Goal: Information Seeking & Learning: Learn about a topic

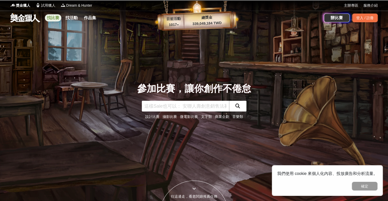
click at [53, 17] on link "找比賽" at bounding box center [53, 17] width 16 height 7
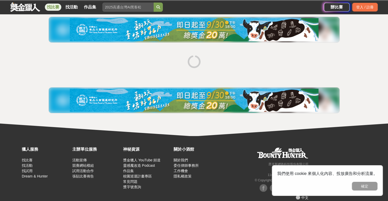
scroll to position [15, 0]
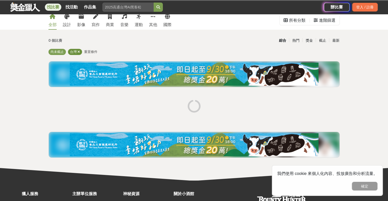
click at [78, 54] on span at bounding box center [78, 52] width 3 height 4
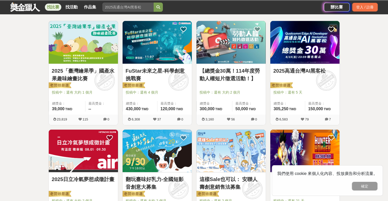
scroll to position [92, 0]
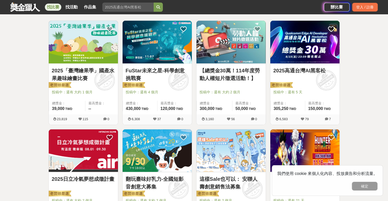
click at [178, 83] on span at bounding box center [178, 80] width 28 height 28
click at [176, 63] on img at bounding box center [157, 42] width 69 height 43
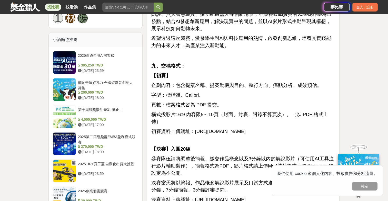
scroll to position [564, 0]
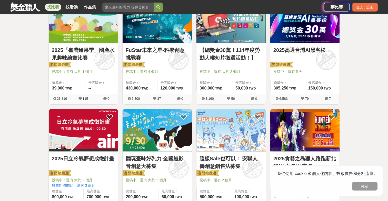
scroll to position [92, 0]
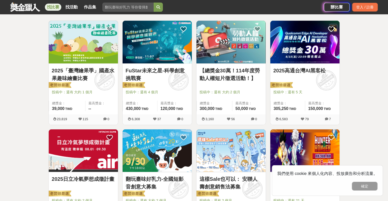
click at [267, 50] on div "【總獎金30萬！114年度勞動人權短片徵選活動！】 投稿中：還有 大約 2 個月 總獎金： 300,000 300,000 TWD 最高獎金： 50,000 …" at bounding box center [231, 75] width 74 height 109
click at [286, 46] on img at bounding box center [304, 42] width 69 height 43
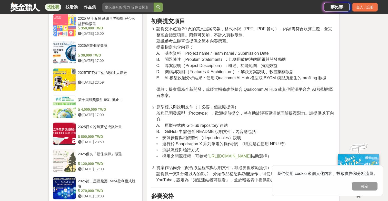
scroll to position [622, 0]
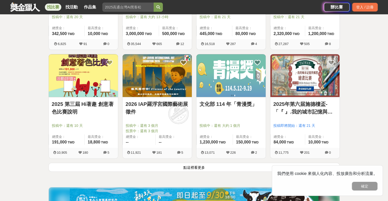
scroll to position [604, 0]
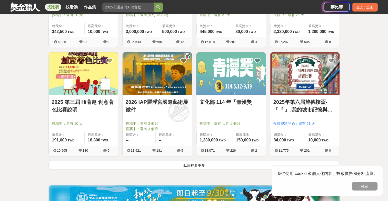
click at [204, 163] on button "點這裡看更多" at bounding box center [193, 165] width 291 height 9
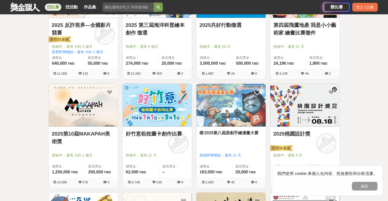
scroll to position [1117, 0]
click at [257, 89] on icon at bounding box center [257, 92] width 6 height 6
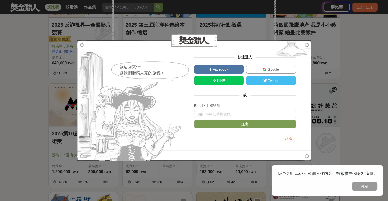
click at [261, 71] on link "Google" at bounding box center [271, 69] width 50 height 9
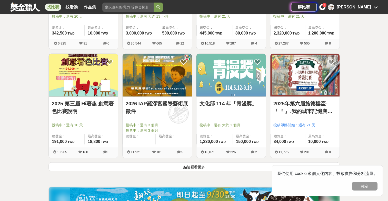
scroll to position [604, 0]
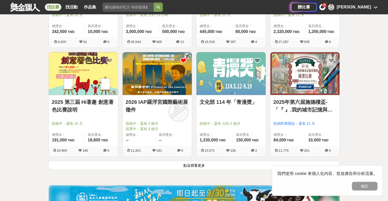
click at [183, 59] on icon at bounding box center [183, 60] width 6 height 6
click at [234, 167] on button "點這裡看更多" at bounding box center [193, 165] width 291 height 9
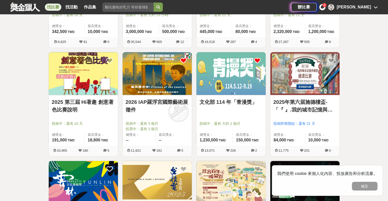
click at [257, 59] on icon at bounding box center [257, 60] width 6 height 6
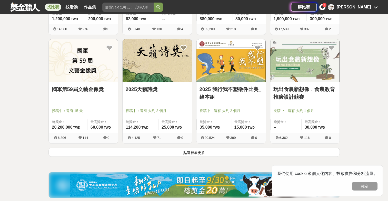
scroll to position [1271, 0]
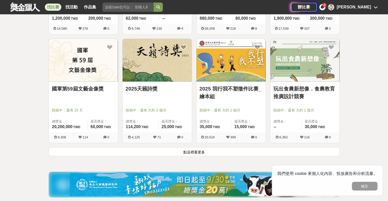
click at [248, 152] on button "點這裡看更多" at bounding box center [193, 152] width 291 height 9
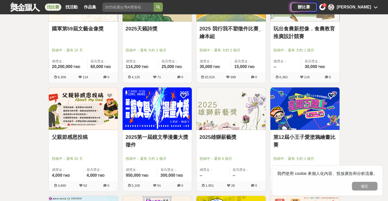
scroll to position [1399, 0]
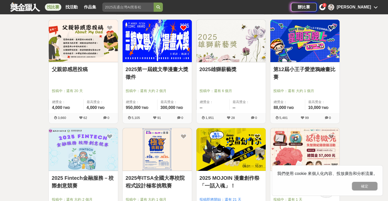
click at [183, 25] on icon at bounding box center [183, 28] width 6 height 6
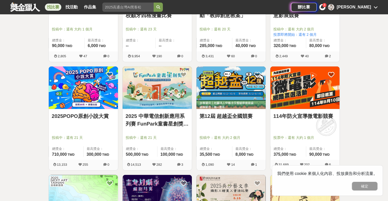
scroll to position [1681, 0]
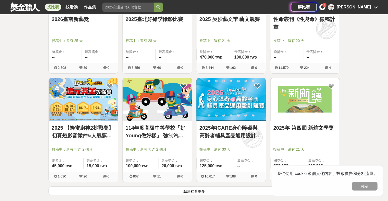
scroll to position [1886, 0]
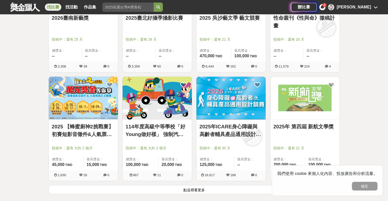
click at [191, 192] on button "點這裡看更多" at bounding box center [193, 190] width 291 height 9
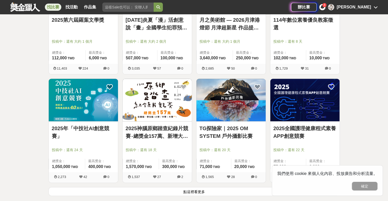
scroll to position [2578, 0]
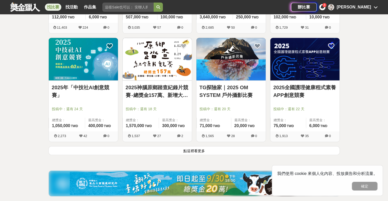
click at [157, 150] on button "點這裡看更多" at bounding box center [193, 150] width 291 height 9
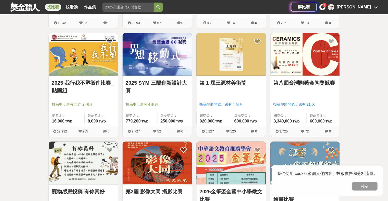
scroll to position [2908, 0]
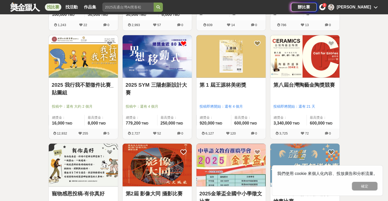
click at [182, 41] on icon at bounding box center [183, 43] width 6 height 6
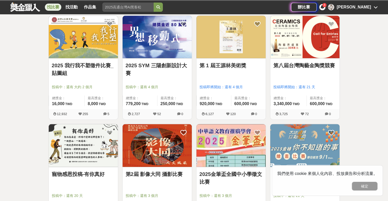
scroll to position [3010, 0]
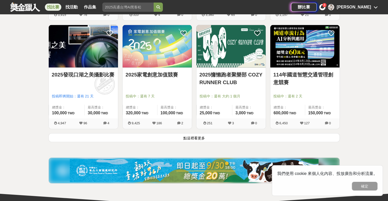
scroll to position [3266, 0]
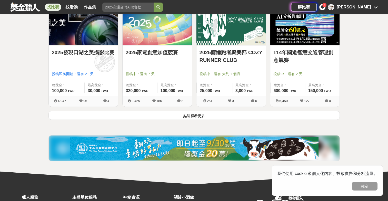
click at [184, 114] on button "點這裡看更多" at bounding box center [193, 115] width 291 height 9
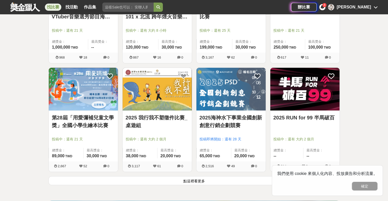
scroll to position [3856, 0]
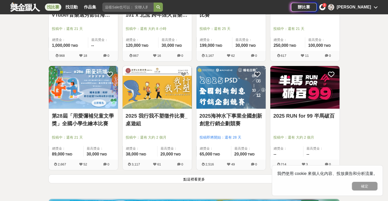
click at [136, 178] on button "點這裡看更多" at bounding box center [193, 179] width 291 height 9
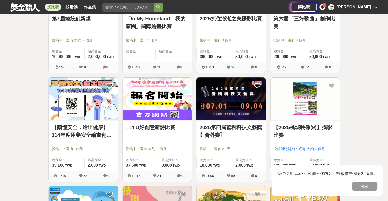
scroll to position [4239, 0]
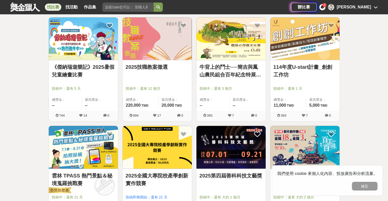
scroll to position [4470, 0]
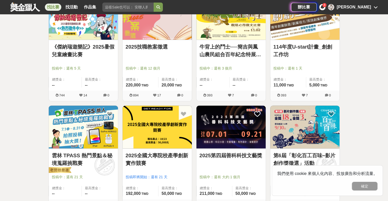
click at [179, 125] on img at bounding box center [157, 127] width 69 height 43
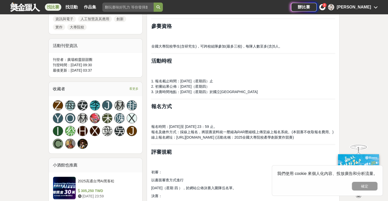
scroll to position [282, 0]
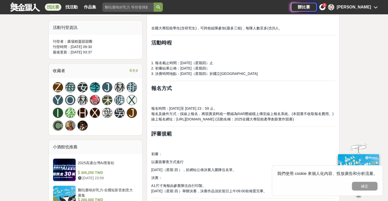
click at [236, 134] on h2 "評審規範" at bounding box center [243, 134] width 184 height 6
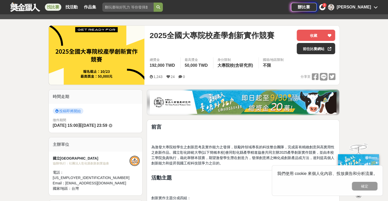
scroll to position [51, 0]
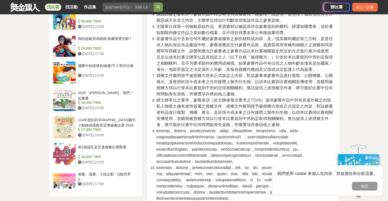
scroll to position [769, 0]
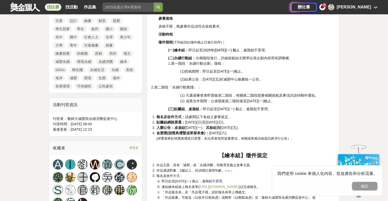
scroll to position [256, 0]
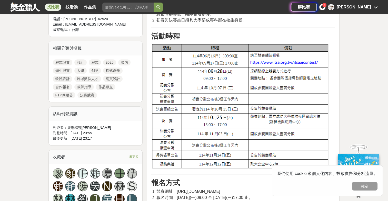
scroll to position [205, 0]
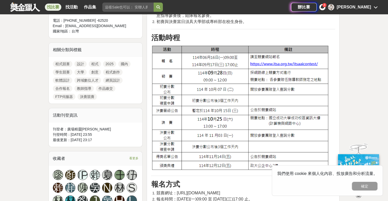
click at [278, 66] on img at bounding box center [240, 108] width 179 height 126
click at [279, 66] on img at bounding box center [240, 108] width 179 height 126
click at [279, 64] on img at bounding box center [240, 108] width 179 height 126
click at [279, 65] on img at bounding box center [240, 108] width 179 height 126
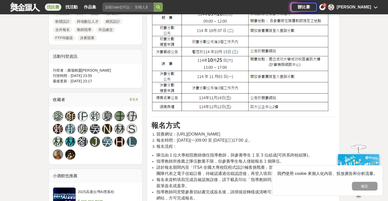
scroll to position [359, 0]
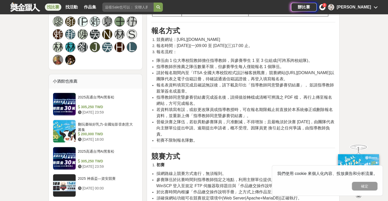
drag, startPoint x: 247, startPoint y: 41, endPoint x: 176, endPoint y: 41, distance: 71.5
click at [176, 41] on span "競賽網址：https://e-tutor.itsa.org.tw/ITSAcontest/" at bounding box center [188, 39] width 64 height 4
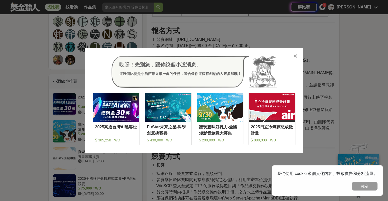
click at [200, 36] on div "哎呀！先別急，跟你說個小道消息。 這幾個比賽是小酒館最近最推薦的任務，適合像你這樣有創意的人來參加噢！ 收藏 2025高通台灣AI黑客松 305,250 TW…" at bounding box center [194, 100] width 388 height 201
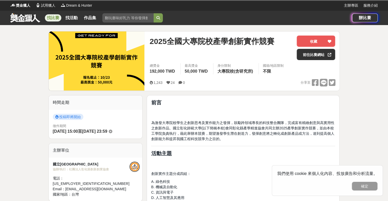
scroll to position [12, 0]
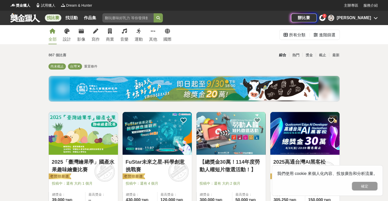
click at [239, 55] on div "綜合 熱門 獎金 截止 最新" at bounding box center [244, 55] width 197 height 9
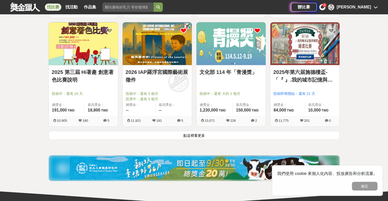
scroll to position [692, 0]
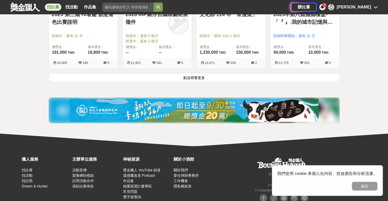
click at [227, 74] on button "點這裡看更多" at bounding box center [193, 77] width 291 height 9
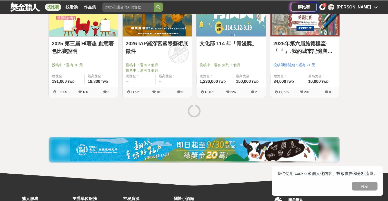
scroll to position [719, 0]
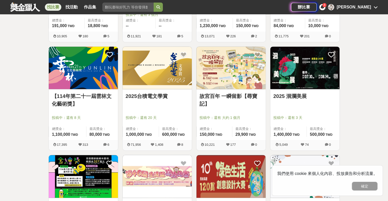
click at [348, 116] on div "全部 設計 影像 寫作 商業 音樂 運動 其他 國際 所有分類 進階篩選 867 個比賽 綜合 熱門 獎金 截止 最新 尚未截止 台灣 重置條件 2025「臺…" at bounding box center [194, 39] width 388 height 1467
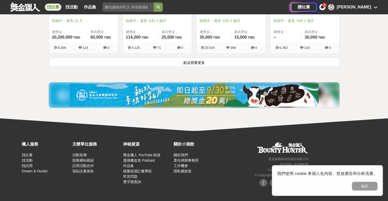
scroll to position [1361, 0]
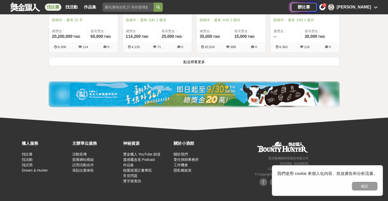
click at [179, 61] on button "點這裡看更多" at bounding box center [193, 61] width 291 height 9
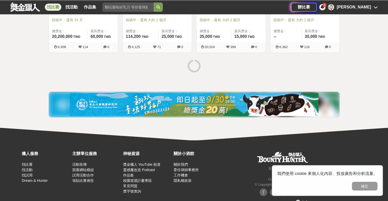
click at [325, 6] on span "4" at bounding box center [325, 5] width 2 height 3
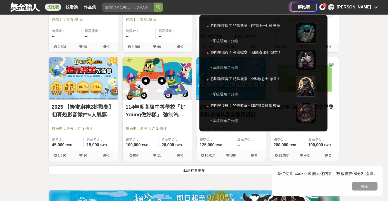
scroll to position [1988, 0]
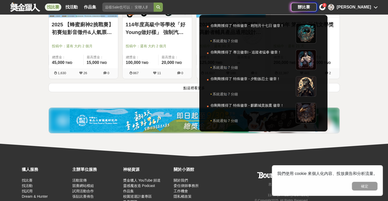
click at [186, 91] on div at bounding box center [194, 100] width 388 height 201
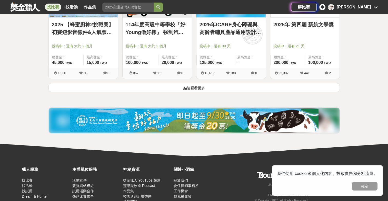
click at [188, 90] on button "點這裡看更多" at bounding box center [193, 87] width 291 height 9
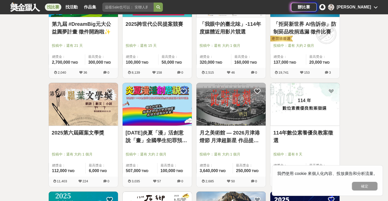
scroll to position [2604, 0]
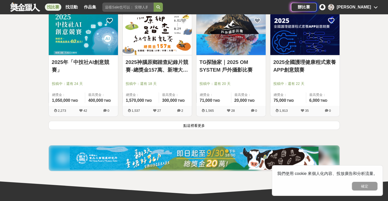
click at [176, 125] on button "點這裡看更多" at bounding box center [193, 125] width 291 height 9
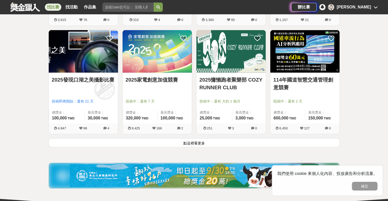
scroll to position [3244, 0]
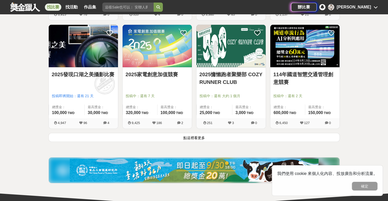
click at [167, 137] on button "點這裡看更多" at bounding box center [193, 137] width 291 height 9
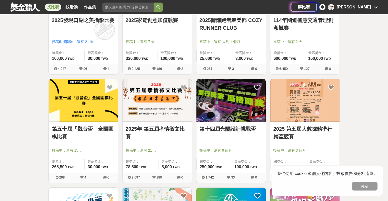
scroll to position [3302, 0]
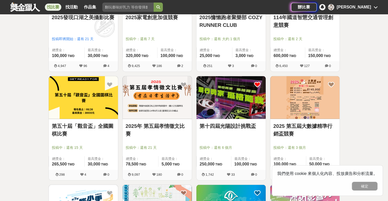
click at [255, 82] on icon at bounding box center [257, 85] width 6 height 6
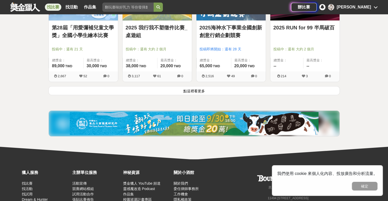
scroll to position [3943, 0]
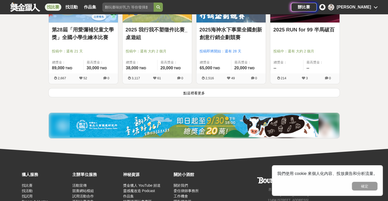
click at [208, 90] on button "點這裡看更多" at bounding box center [193, 92] width 291 height 9
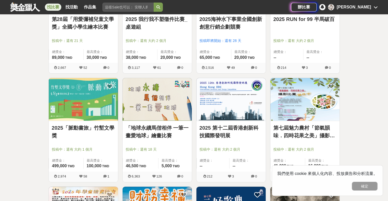
scroll to position [3994, 0]
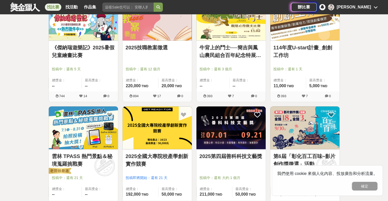
scroll to position [4481, 0]
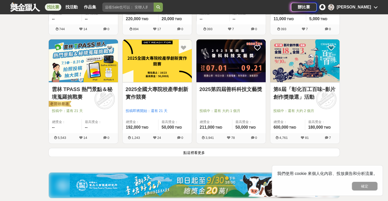
scroll to position [4558, 0]
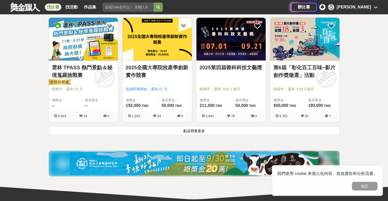
click at [203, 132] on button "點這裡看更多" at bounding box center [193, 130] width 291 height 9
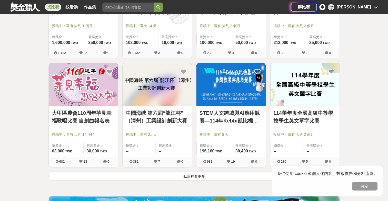
scroll to position [5173, 0]
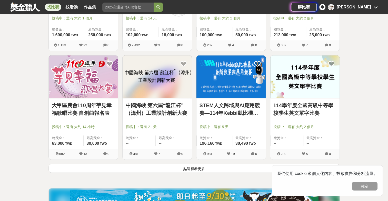
click at [247, 164] on button "點這裡看更多" at bounding box center [193, 168] width 291 height 9
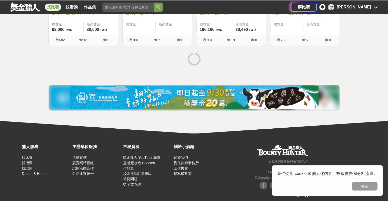
scroll to position [5288, 0]
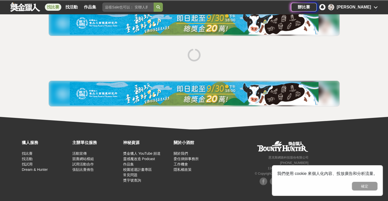
scroll to position [47, 0]
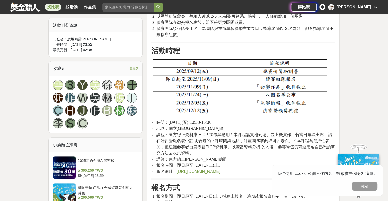
scroll to position [282, 0]
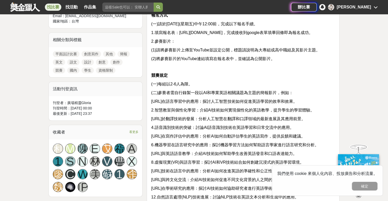
scroll to position [231, 0]
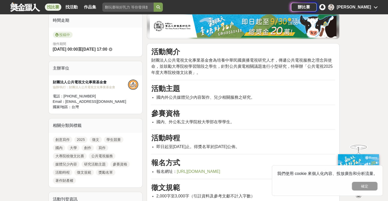
scroll to position [128, 0]
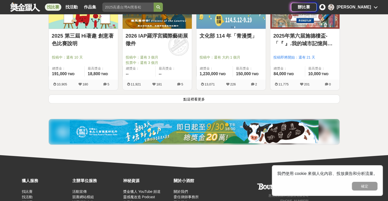
scroll to position [709, 0]
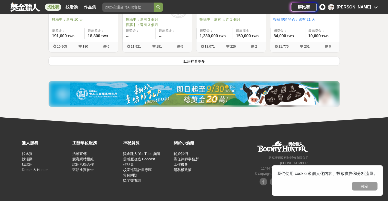
click at [205, 62] on button "點這裡看更多" at bounding box center [193, 61] width 291 height 9
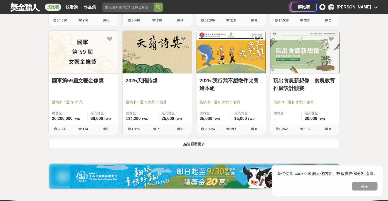
scroll to position [1361, 0]
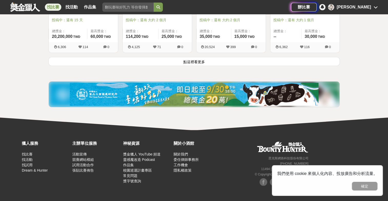
click at [175, 59] on button "點這裡看更多" at bounding box center [193, 61] width 291 height 9
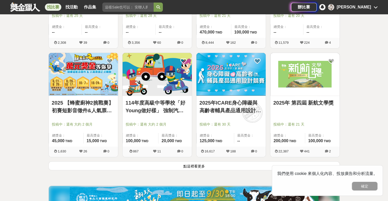
scroll to position [2012, 0]
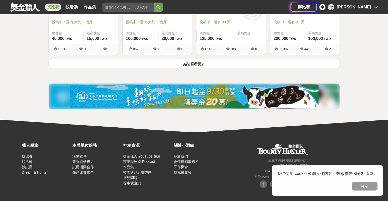
click at [221, 66] on button "點這裡看更多" at bounding box center [193, 63] width 291 height 9
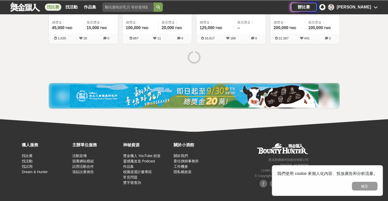
scroll to position [2024, 0]
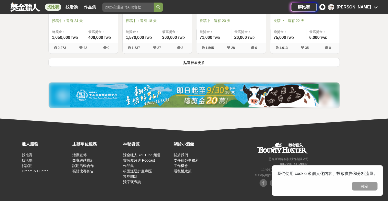
click at [209, 64] on button "點這裡看更多" at bounding box center [193, 62] width 291 height 9
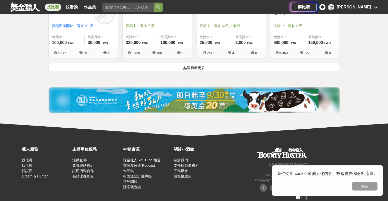
scroll to position [3319, 0]
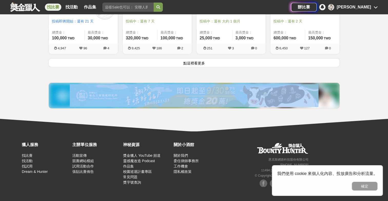
click at [208, 64] on button "點這裡看更多" at bounding box center [193, 62] width 291 height 9
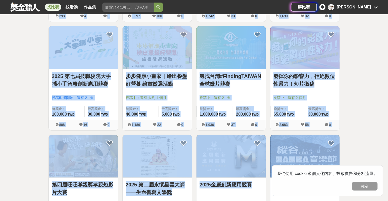
scroll to position [3483, 0]
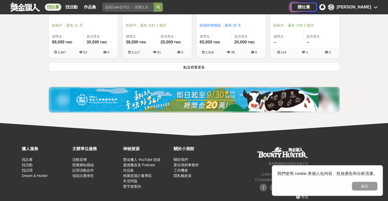
scroll to position [3972, 0]
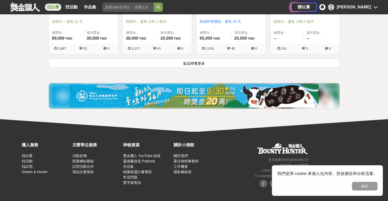
click at [156, 59] on button "點這裡看更多" at bounding box center [193, 63] width 291 height 9
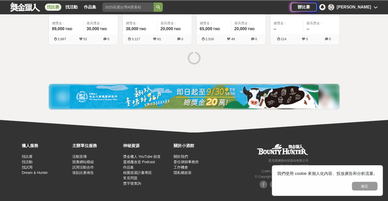
scroll to position [3982, 0]
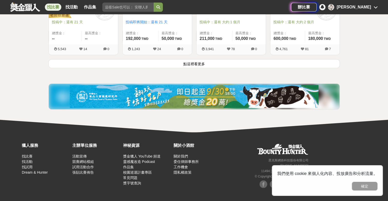
click at [161, 59] on button "點這裡看更多" at bounding box center [193, 63] width 291 height 9
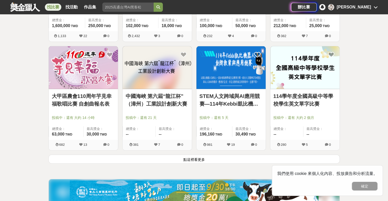
scroll to position [5199, 0]
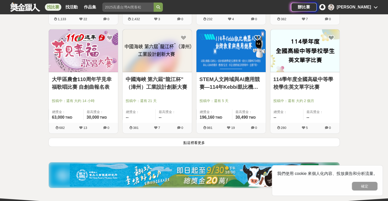
click at [195, 139] on button "點這裡看更多" at bounding box center [193, 142] width 291 height 9
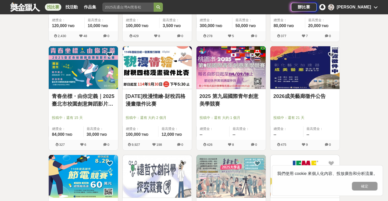
scroll to position [5416, 0]
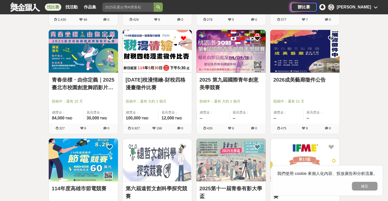
click at [182, 35] on icon at bounding box center [183, 38] width 6 height 6
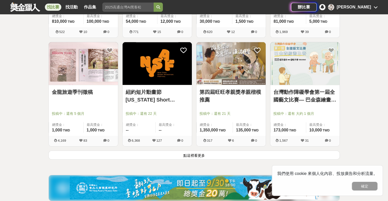
scroll to position [5878, 0]
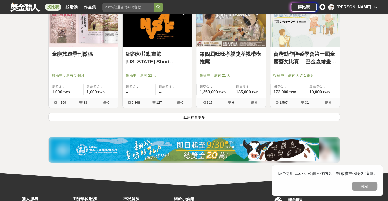
click at [166, 139] on img at bounding box center [194, 150] width 249 height 23
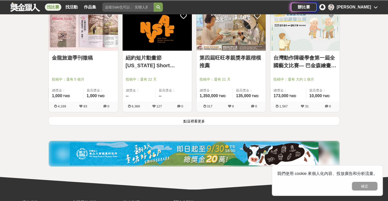
scroll to position [5878, 0]
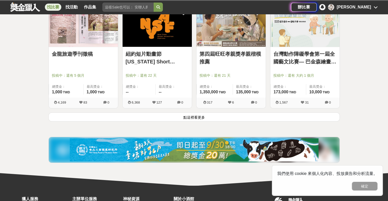
click at [193, 116] on button "點這裡看更多" at bounding box center [193, 117] width 291 height 9
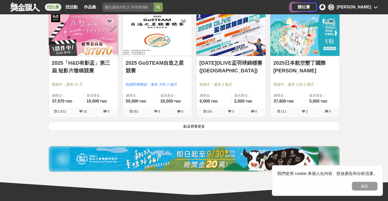
scroll to position [6525, 0]
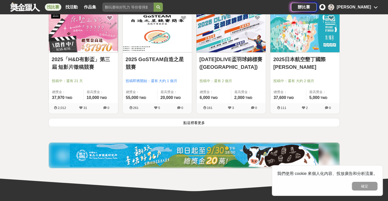
click at [178, 120] on button "點這裡看更多" at bounding box center [193, 122] width 291 height 9
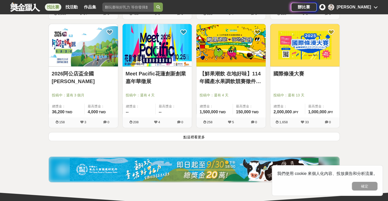
scroll to position [7183, 0]
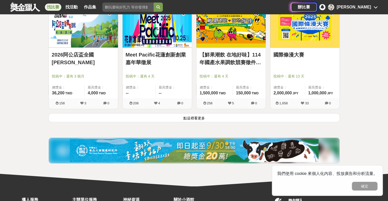
click at [151, 117] on button "點這裡看更多" at bounding box center [193, 118] width 291 height 9
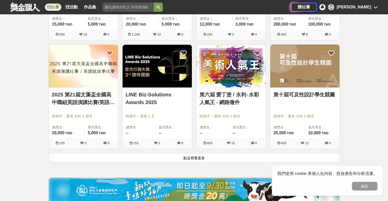
scroll to position [7798, 0]
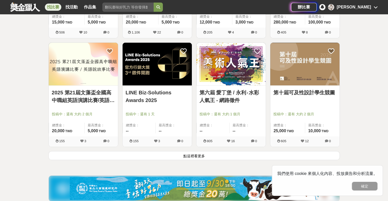
click at [130, 155] on button "點這裡看更多" at bounding box center [193, 156] width 291 height 9
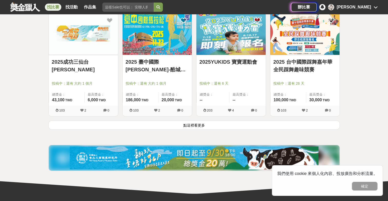
scroll to position [8489, 0]
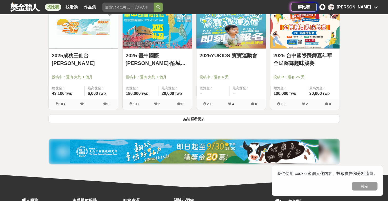
click at [173, 115] on button "點這裡看更多" at bounding box center [193, 118] width 291 height 9
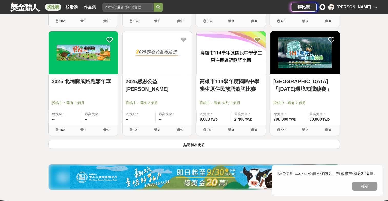
scroll to position [9130, 0]
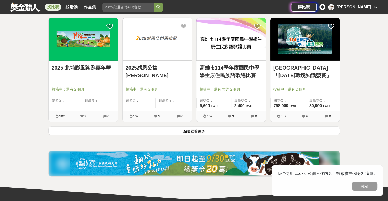
click at [219, 127] on button "點這裡看更多" at bounding box center [193, 131] width 291 height 9
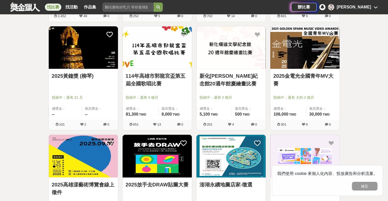
scroll to position [9565, 0]
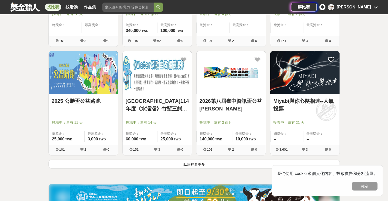
scroll to position [9771, 0]
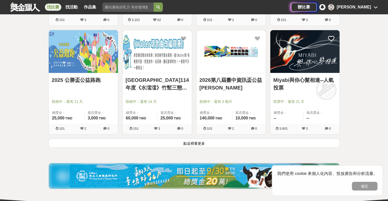
click at [237, 139] on button "點這裡看更多" at bounding box center [193, 143] width 291 height 9
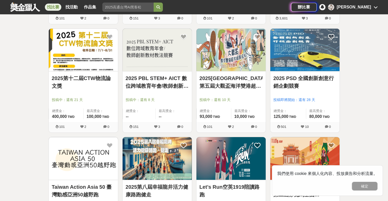
scroll to position [9883, 0]
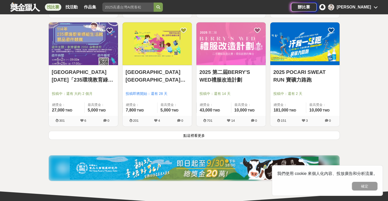
scroll to position [10447, 0]
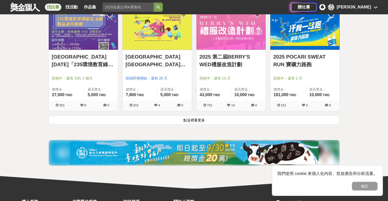
drag, startPoint x: 237, startPoint y: 115, endPoint x: 237, endPoint y: 119, distance: 4.1
click at [237, 116] on button "點這裡看更多" at bounding box center [193, 120] width 291 height 9
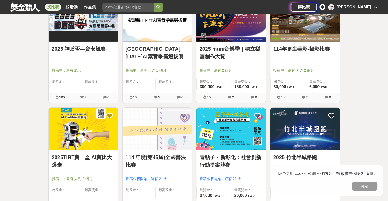
scroll to position [11088, 0]
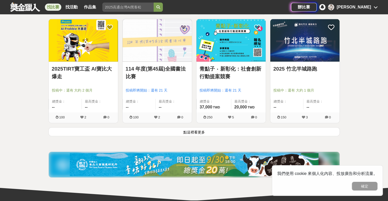
click at [234, 128] on button "點這裡看更多" at bounding box center [193, 132] width 291 height 9
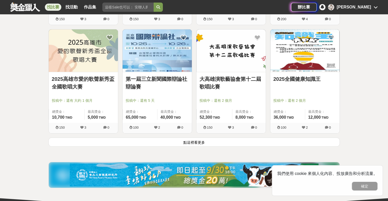
scroll to position [11729, 0]
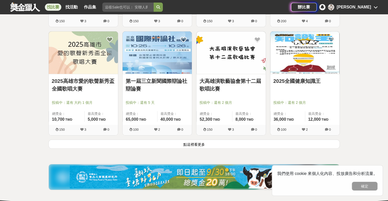
click at [243, 140] on button "點這裡看更多" at bounding box center [193, 144] width 291 height 9
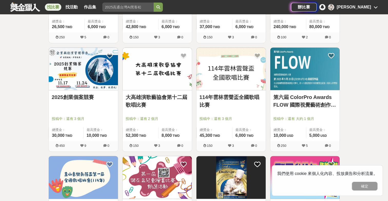
scroll to position [12277, 0]
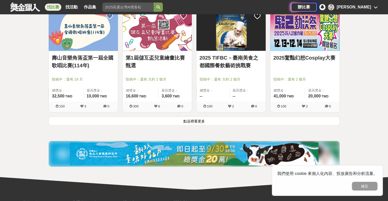
click at [149, 118] on button "點這裡看更多" at bounding box center [193, 121] width 291 height 9
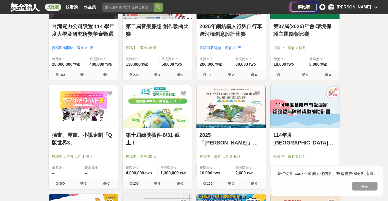
scroll to position [12764, 0]
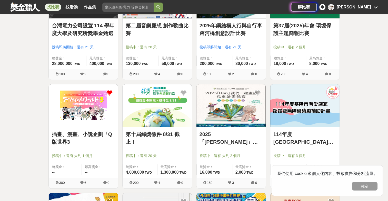
click at [108, 90] on icon at bounding box center [109, 93] width 6 height 6
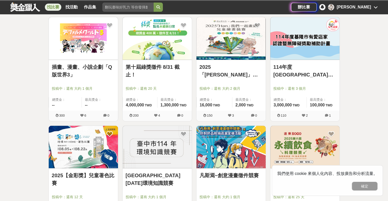
scroll to position [12816, 0]
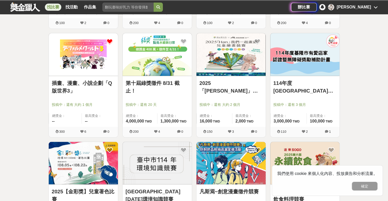
click at [109, 38] on icon at bounding box center [109, 41] width 6 height 6
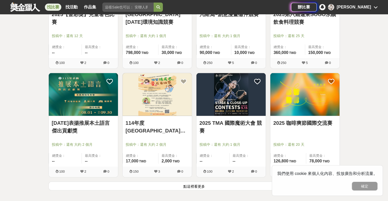
scroll to position [12995, 0]
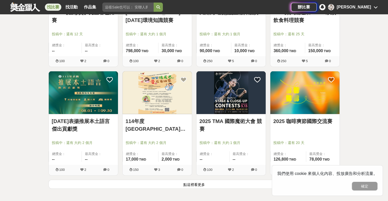
click at [188, 180] on button "點這裡看更多" at bounding box center [193, 184] width 291 height 9
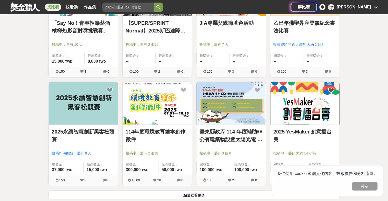
scroll to position [13661, 0]
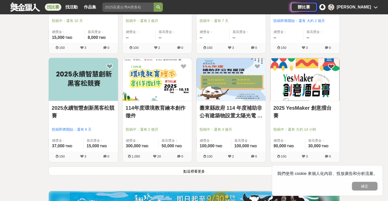
click at [221, 167] on button "點這裡看更多" at bounding box center [193, 171] width 291 height 9
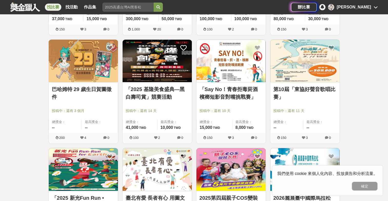
scroll to position [13790, 0]
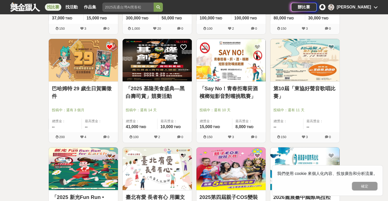
click at [108, 44] on icon at bounding box center [109, 47] width 6 height 6
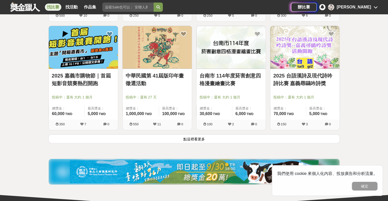
scroll to position [14354, 0]
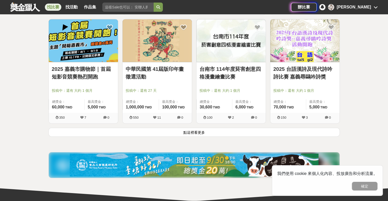
click at [223, 119] on div "台南市 114年度菸害創意四格漫畫繪畫比賽 投稿中：還有 大約 1 個月 總獎金： 30,600 30,600 TWD 最高獎金： 6,000 TWD 100…" at bounding box center [231, 73] width 74 height 109
click at [221, 128] on button "點這裡看更多" at bounding box center [193, 132] width 291 height 9
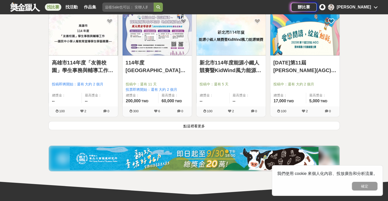
scroll to position [15016, 0]
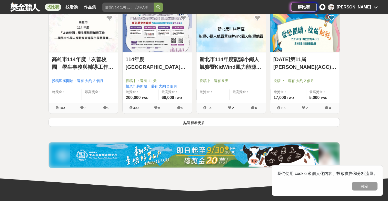
click at [223, 118] on button "點這裡看更多" at bounding box center [193, 122] width 291 height 9
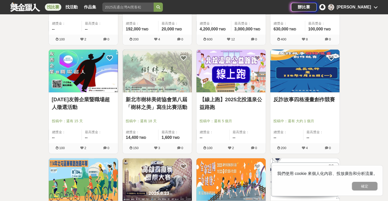
scroll to position [15196, 0]
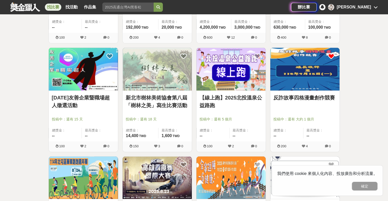
click at [329, 53] on icon at bounding box center [331, 56] width 6 height 6
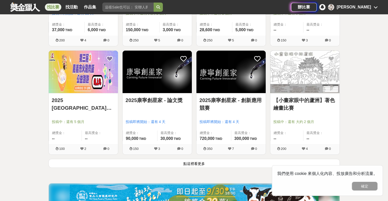
scroll to position [15683, 0]
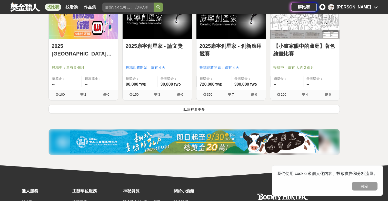
click at [182, 105] on button "點這裡看更多" at bounding box center [193, 109] width 291 height 9
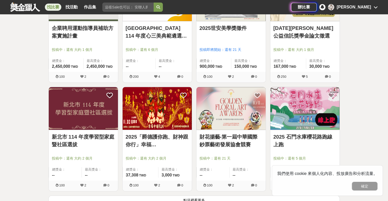
scroll to position [16247, 0]
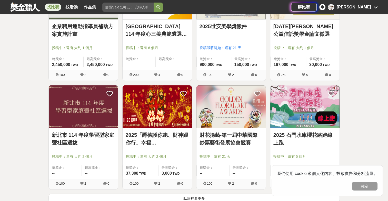
click at [190, 194] on button "點這裡看更多" at bounding box center [193, 198] width 291 height 9
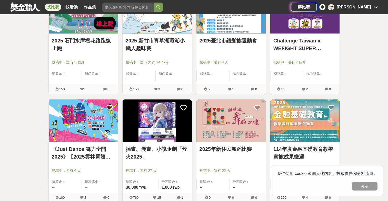
scroll to position [16795, 0]
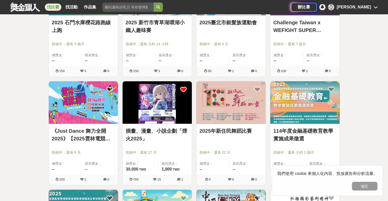
click at [182, 87] on icon at bounding box center [183, 90] width 6 height 6
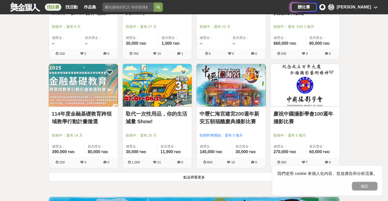
scroll to position [16923, 0]
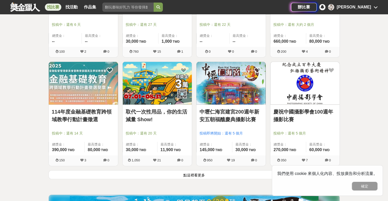
click at [163, 171] on button "點這裡看更多" at bounding box center [193, 175] width 291 height 9
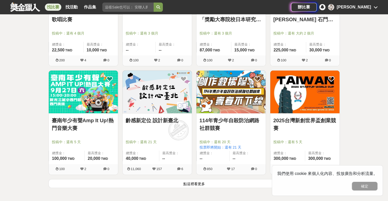
scroll to position [17590, 0]
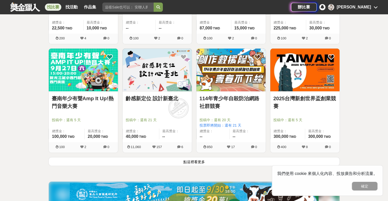
click at [152, 157] on button "點這裡看更多" at bounding box center [193, 161] width 291 height 9
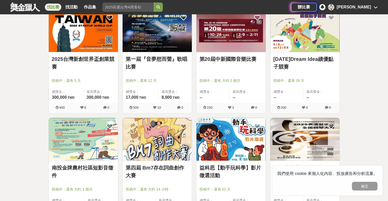
scroll to position [17742, 0]
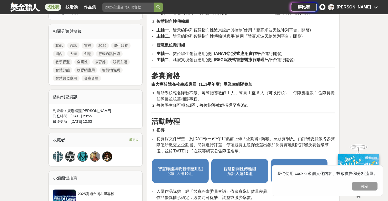
scroll to position [231, 0]
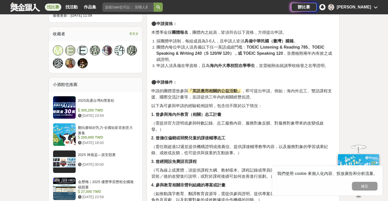
scroll to position [359, 0]
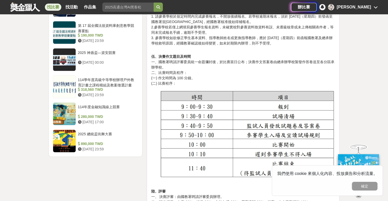
scroll to position [641, 0]
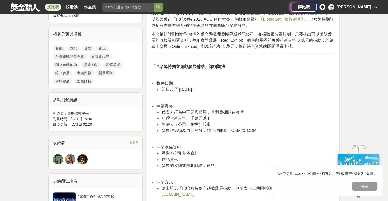
scroll to position [231, 0]
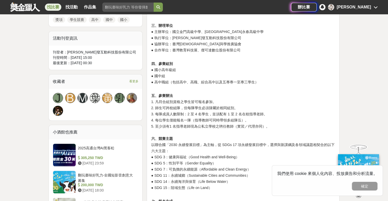
scroll to position [308, 0]
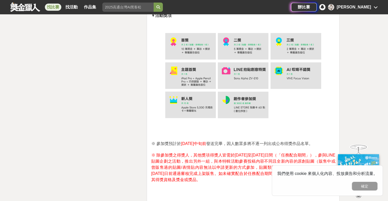
scroll to position [1102, 0]
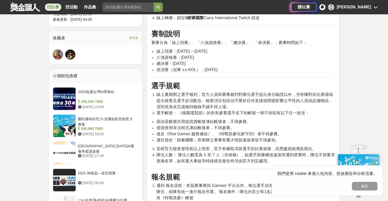
scroll to position [461, 0]
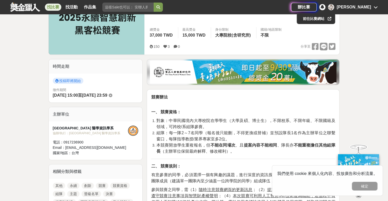
scroll to position [51, 0]
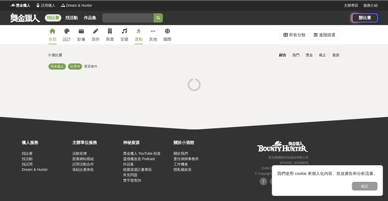
click at [123, 21] on input "search" at bounding box center [127, 17] width 51 height 9
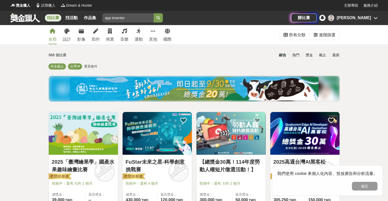
type input "app inventor"
click at [154, 13] on button "submit" at bounding box center [158, 17] width 9 height 9
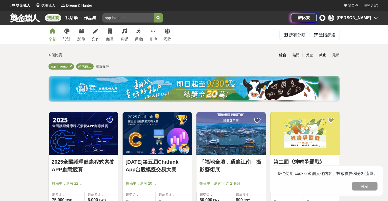
click at [85, 153] on img at bounding box center [83, 133] width 69 height 43
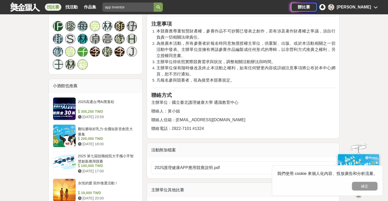
scroll to position [359, 0]
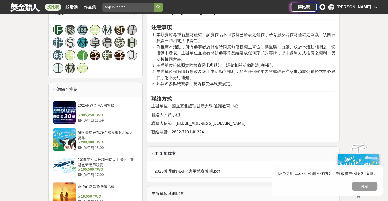
click at [0, 68] on html "獎金獵人 試用獵人 Dream & Hunter 主辦專區 服務介紹 找比賽 找活動 作品集 app inventor 辦比賽 饒 [PERSON_NAME]…" at bounding box center [194, 81] width 388 height 881
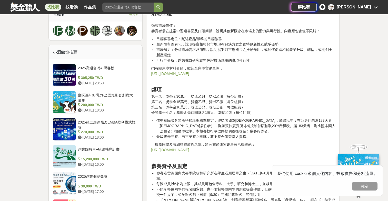
scroll to position [385, 0]
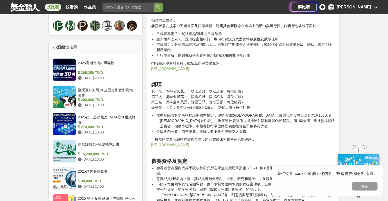
click at [189, 67] on link "[URL][DOMAIN_NAME]" at bounding box center [170, 69] width 38 height 4
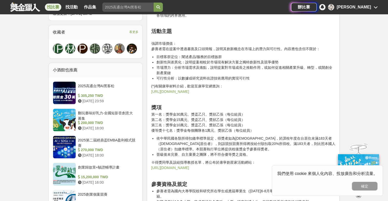
scroll to position [359, 0]
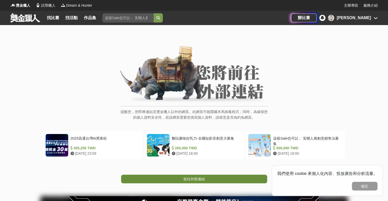
click at [224, 181] on link "前往外部連結" at bounding box center [194, 179] width 146 height 9
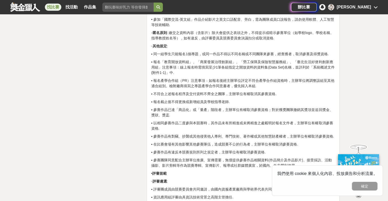
scroll to position [1154, 0]
